Goal: Task Accomplishment & Management: Use online tool/utility

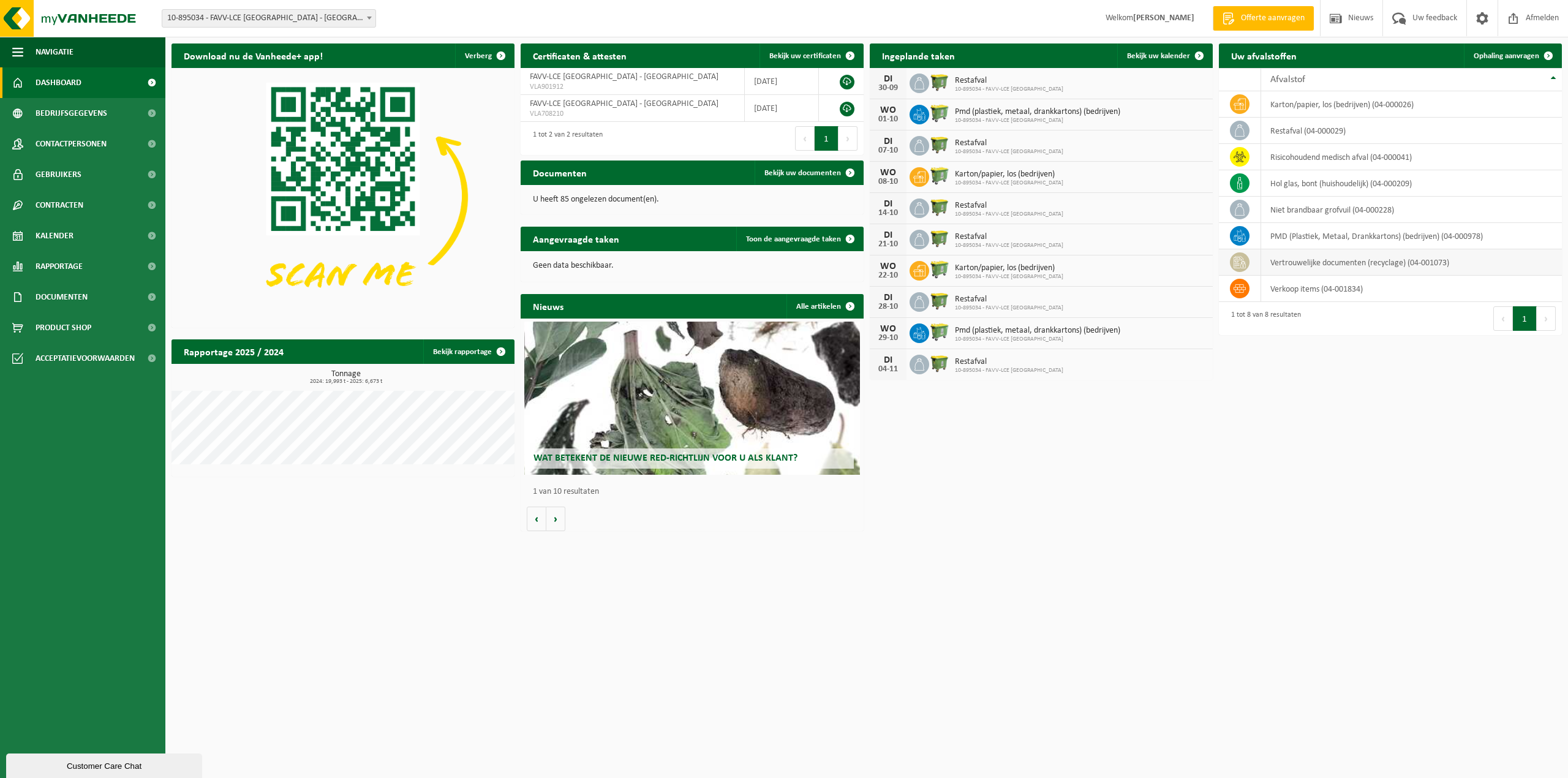
click at [1316, 269] on td "vertrouwelijke documenten (recyclage) (04-001073)" at bounding box center [1411, 262] width 301 height 27
click at [1498, 52] on span "Ophaling aanvragen" at bounding box center [1506, 56] width 65 height 8
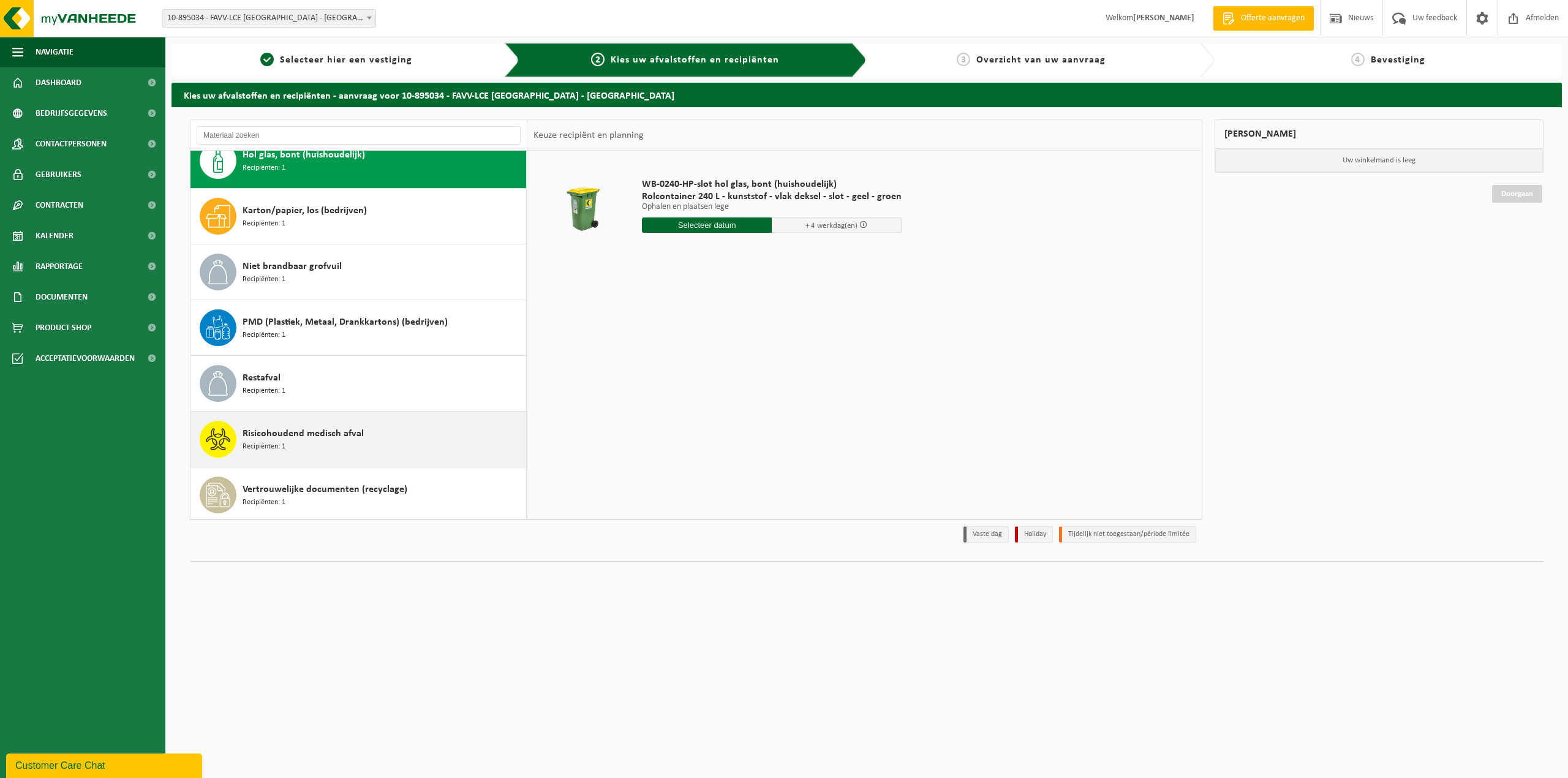
scroll to position [23, 0]
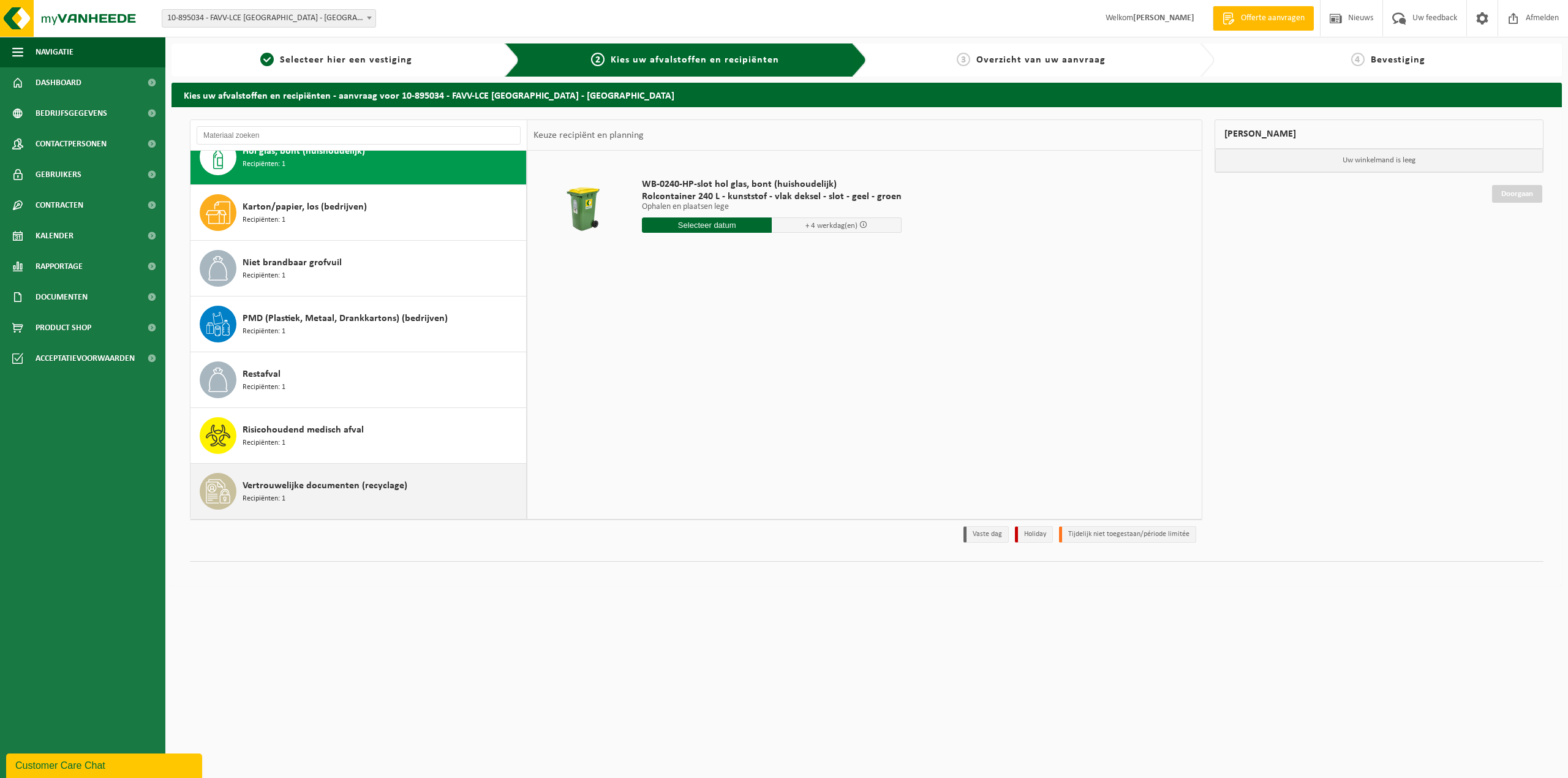
click at [286, 476] on div "Vertrouwelijke documenten (recyclage) Recipiënten: 1" at bounding box center [382, 492] width 280 height 37
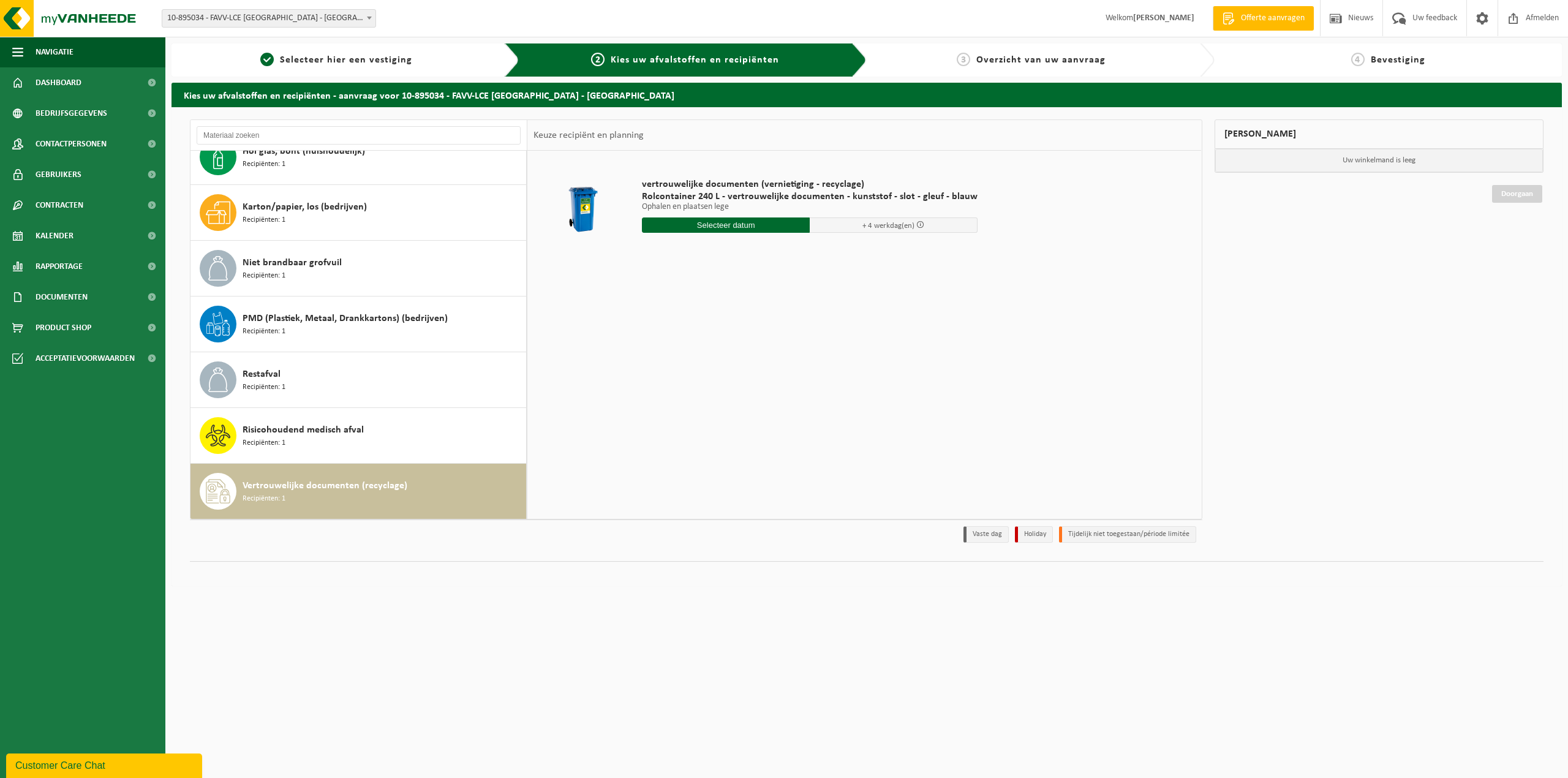
click at [735, 227] on input "text" at bounding box center [726, 225] width 168 height 16
click at [699, 297] on div "1" at bounding box center [696, 295] width 21 height 19
type input "Van 2025-10-01"
click at [792, 249] on input "4" at bounding box center [726, 247] width 168 height 16
click at [792, 250] on input "3" at bounding box center [726, 247] width 168 height 16
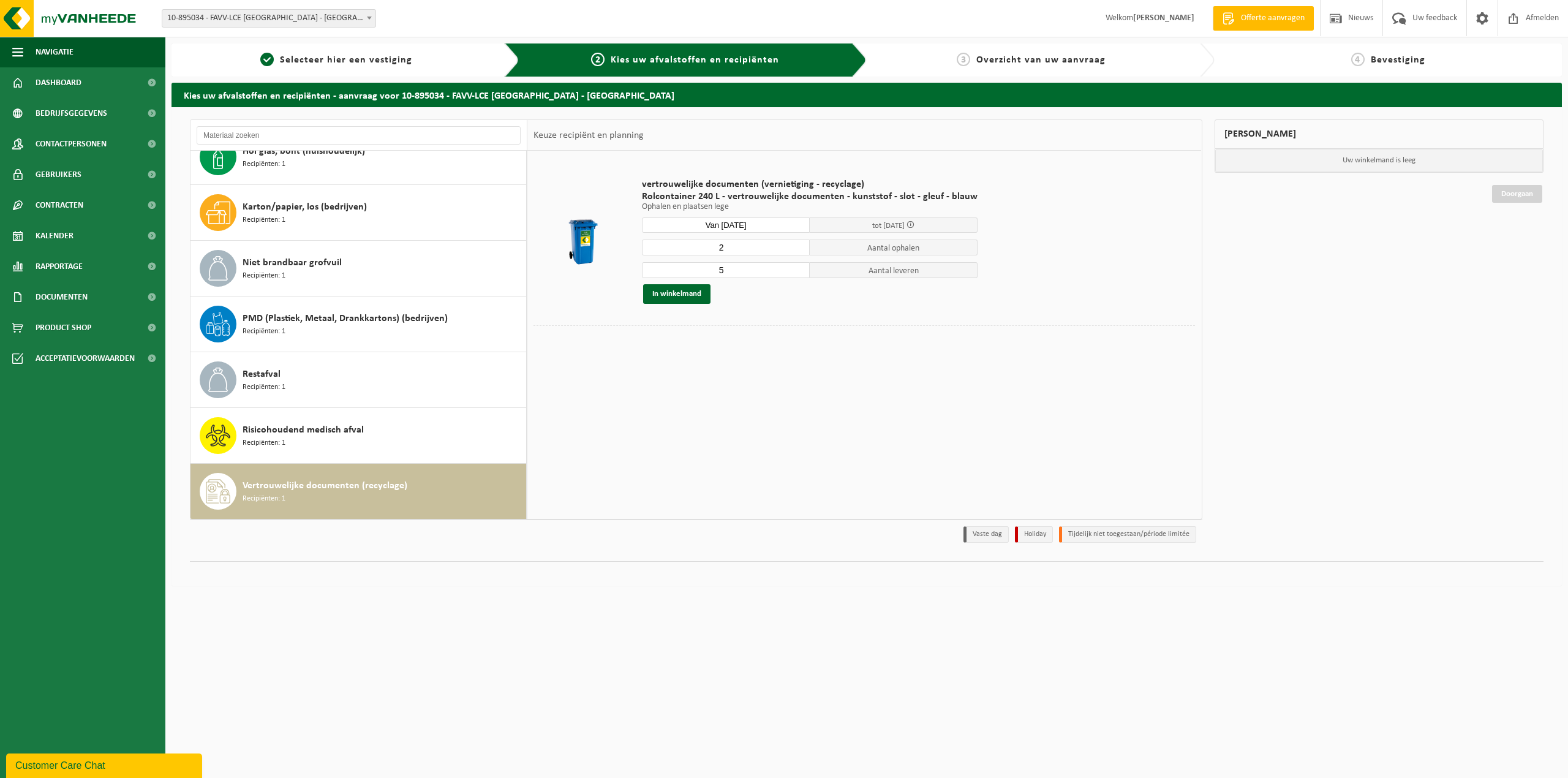
type input "2"
click at [792, 251] on input "2" at bounding box center [726, 247] width 168 height 16
click at [795, 275] on input "4" at bounding box center [726, 269] width 168 height 16
click at [795, 275] on input "3" at bounding box center [726, 269] width 168 height 16
type input "2"
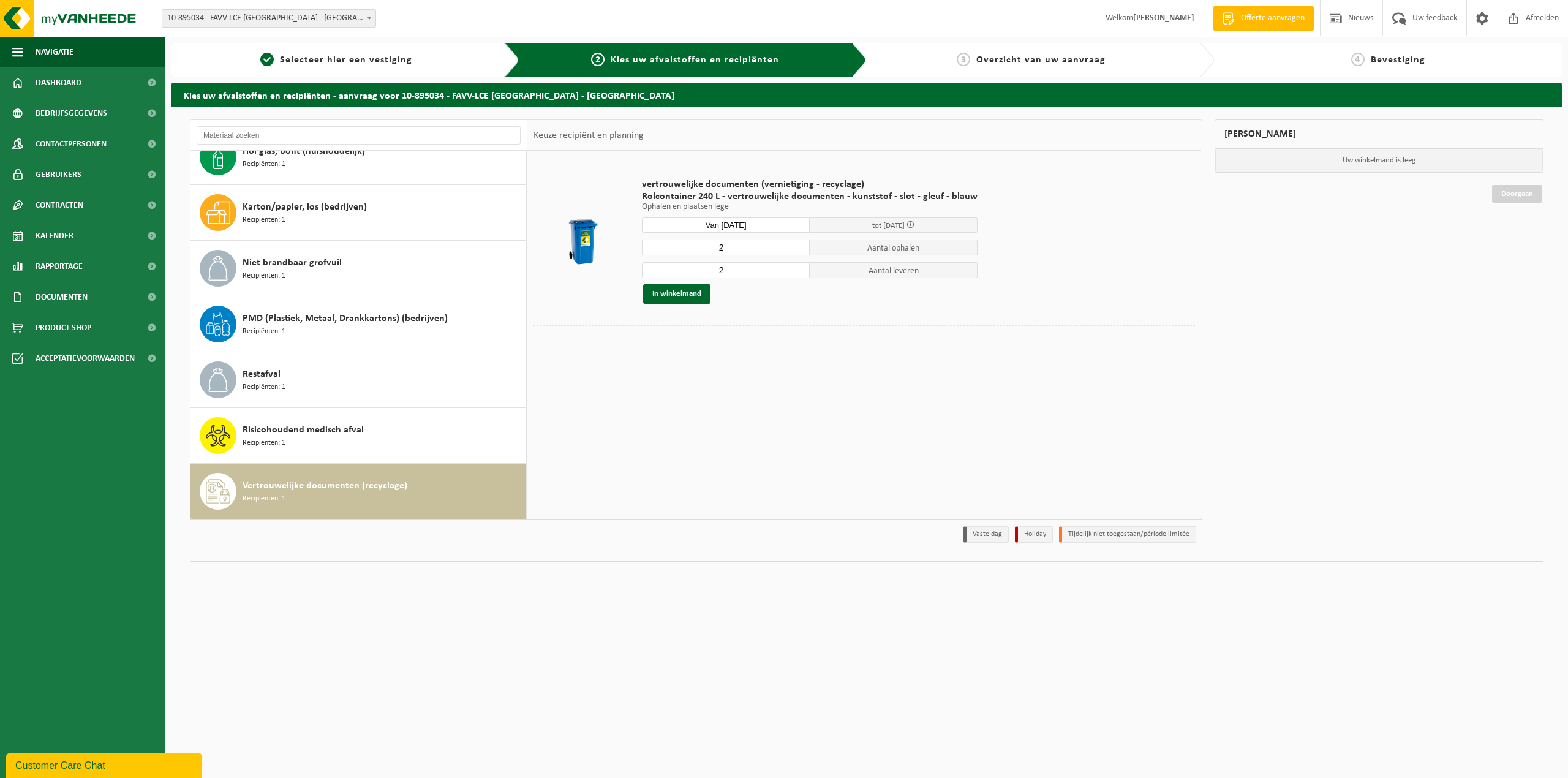
click at [795, 275] on input "2" at bounding box center [726, 269] width 168 height 16
click at [682, 292] on button "In winkelmand" at bounding box center [676, 293] width 67 height 19
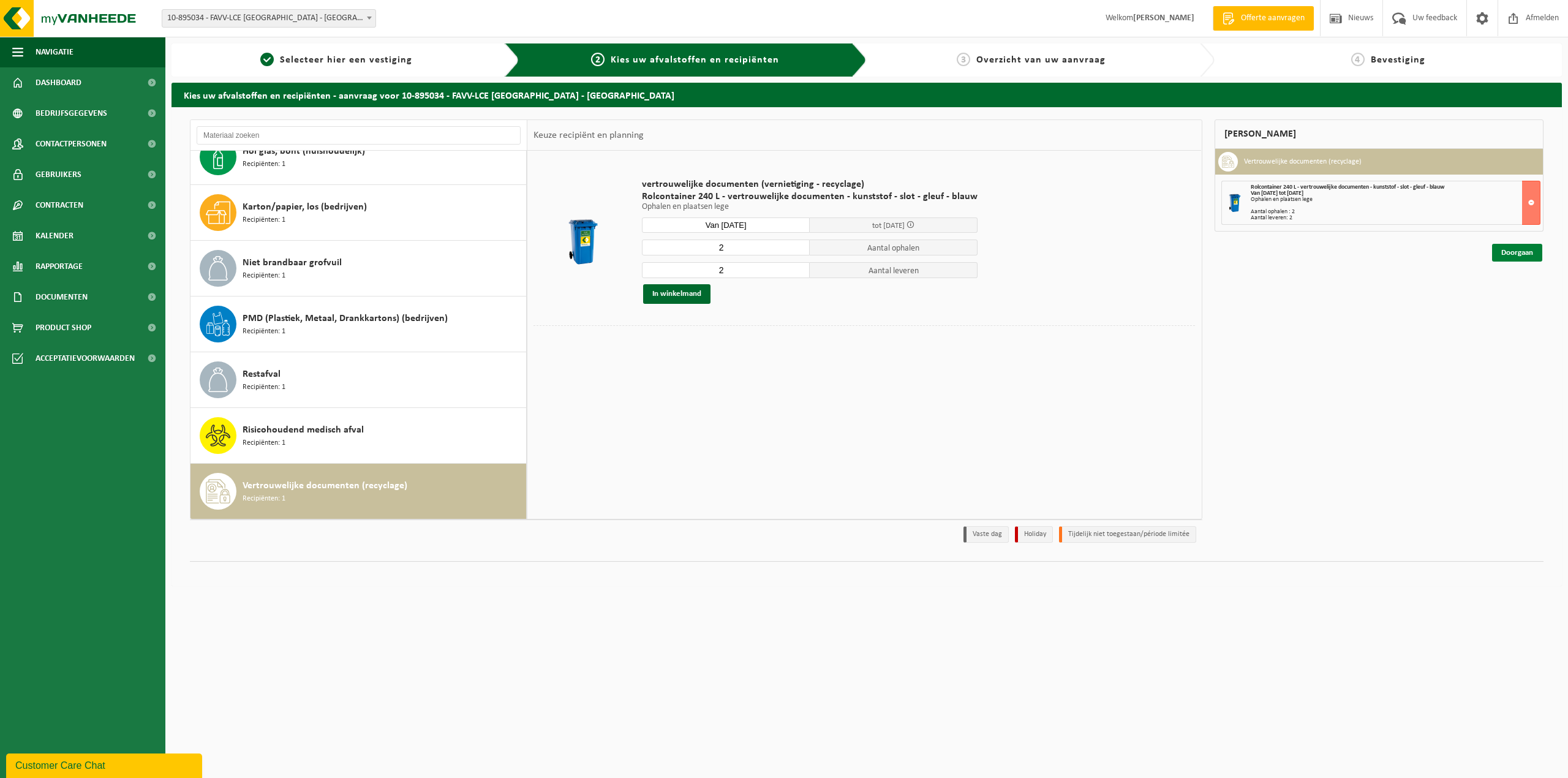
click at [1520, 251] on link "Doorgaan" at bounding box center [1517, 252] width 51 height 17
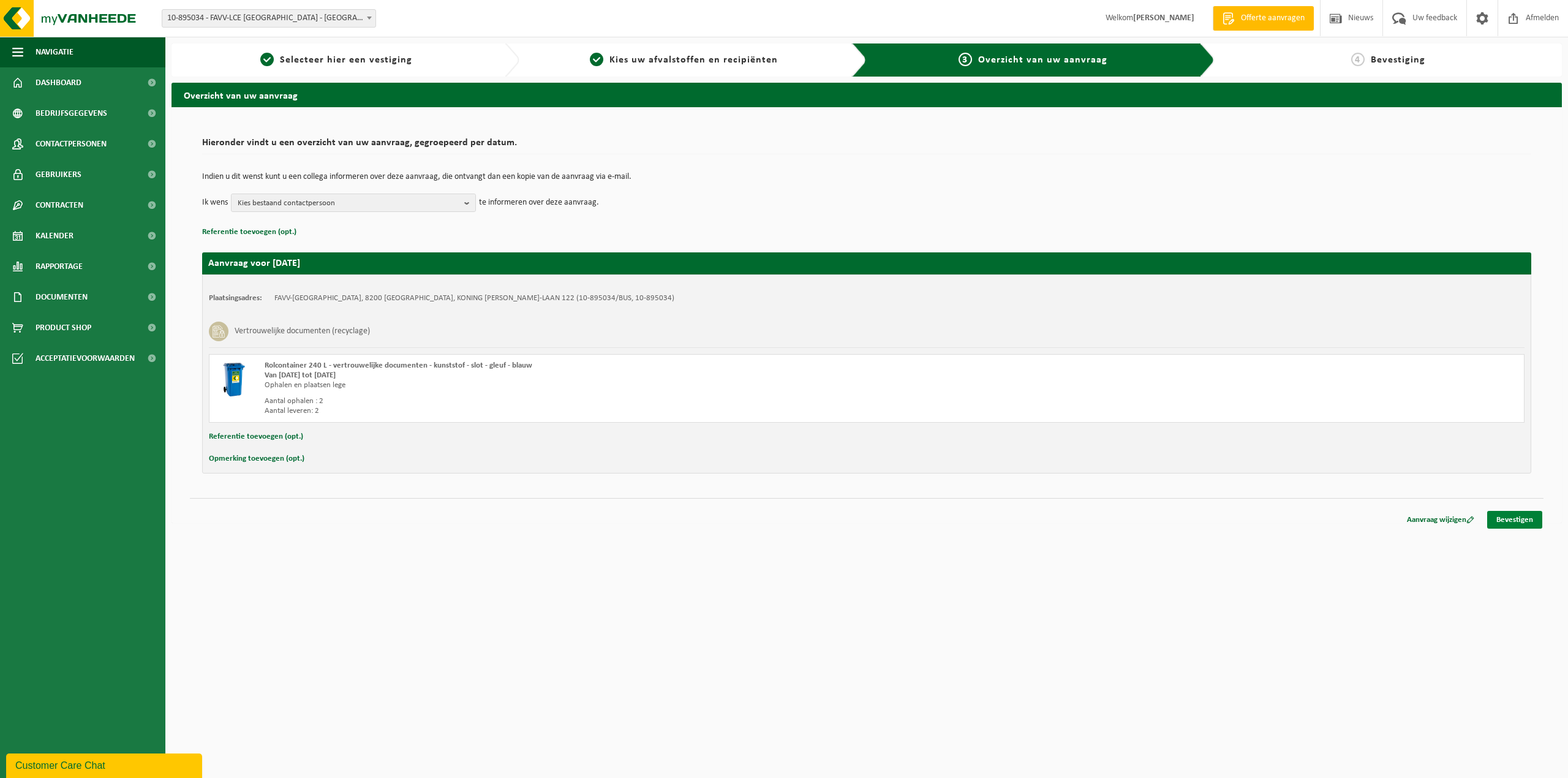
click at [1502, 513] on link "Bevestigen" at bounding box center [1515, 520] width 55 height 17
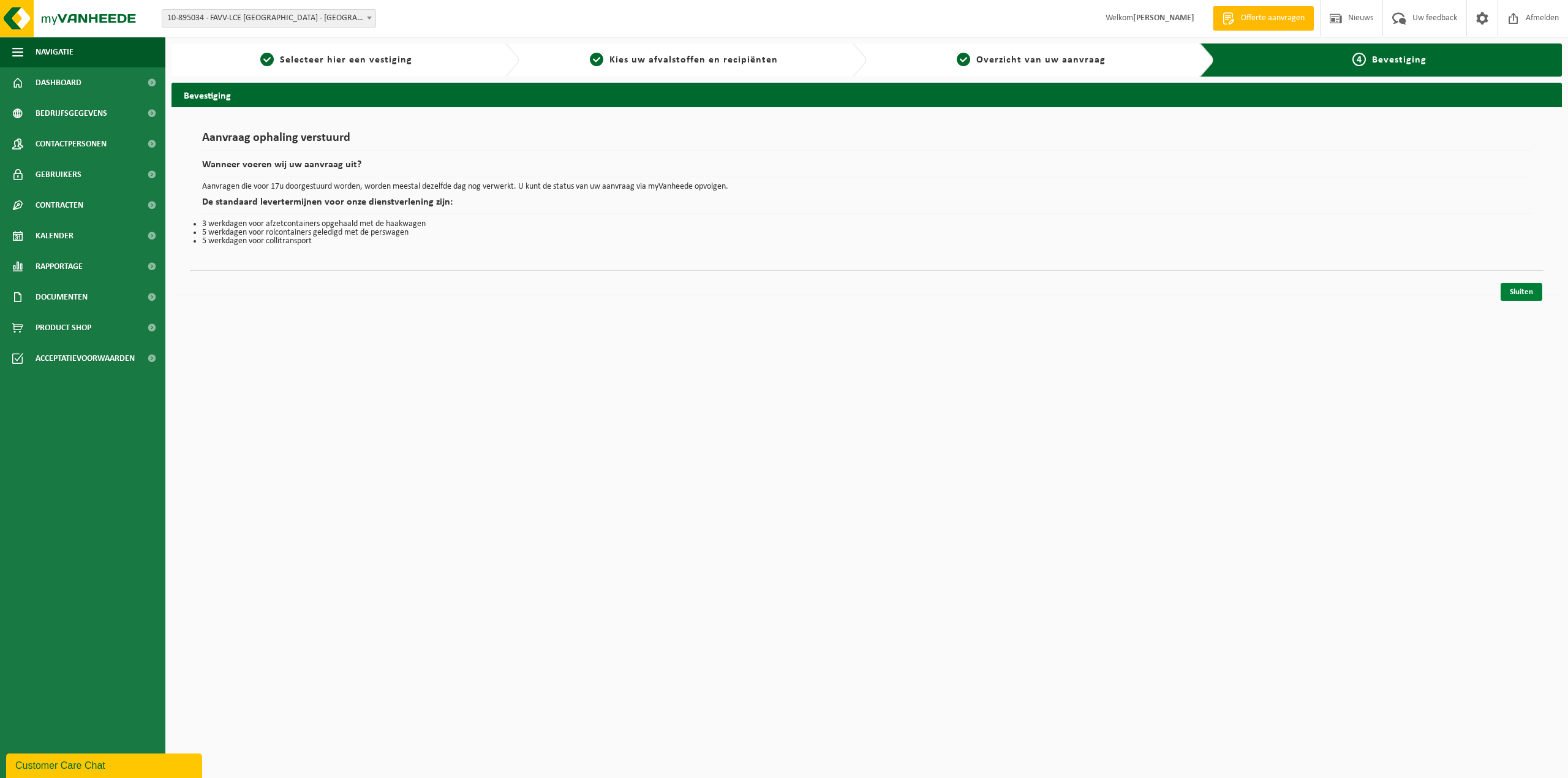
click at [1519, 292] on link "Sluiten" at bounding box center [1521, 292] width 41 height 17
